Goal: Navigation & Orientation: Understand site structure

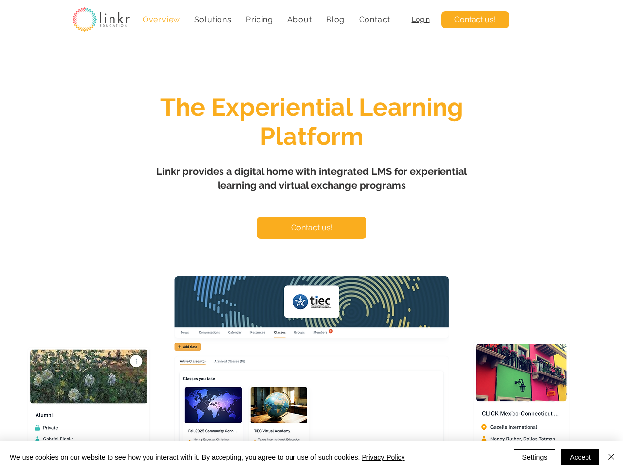
click at [212, 19] on span "Solutions" at bounding box center [212, 19] width 37 height 9
click at [299, 19] on span "About" at bounding box center [299, 19] width 25 height 9
click at [534, 458] on button "Settings" at bounding box center [535, 458] width 42 height 16
click at [611, 458] on div at bounding box center [311, 236] width 623 height 473
